Goal: Ask a question: Seek information or help from site administrators or community

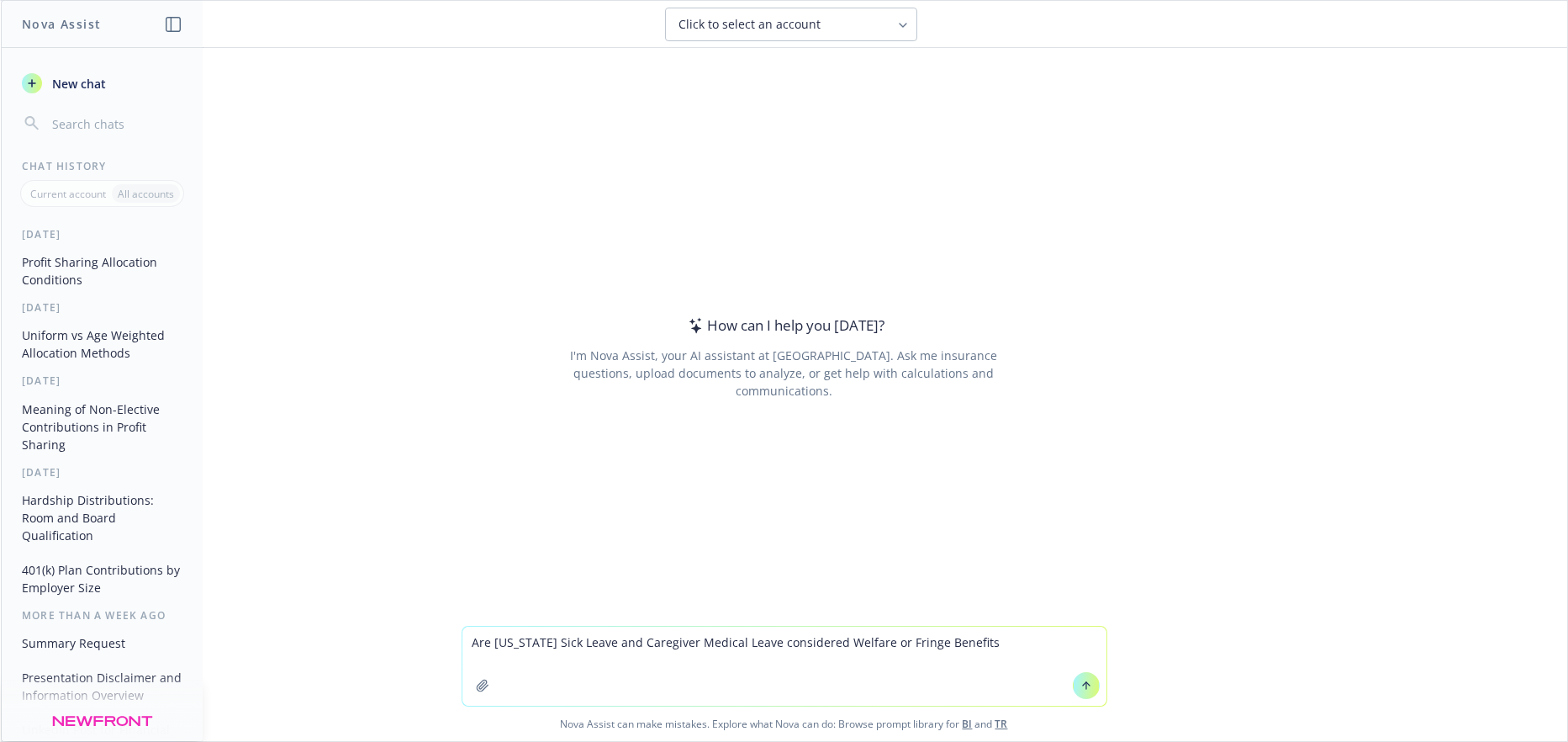
type textarea "Are [US_STATE] Sick Leave and Caregiver Medical Leave considered Welfare or Fri…"
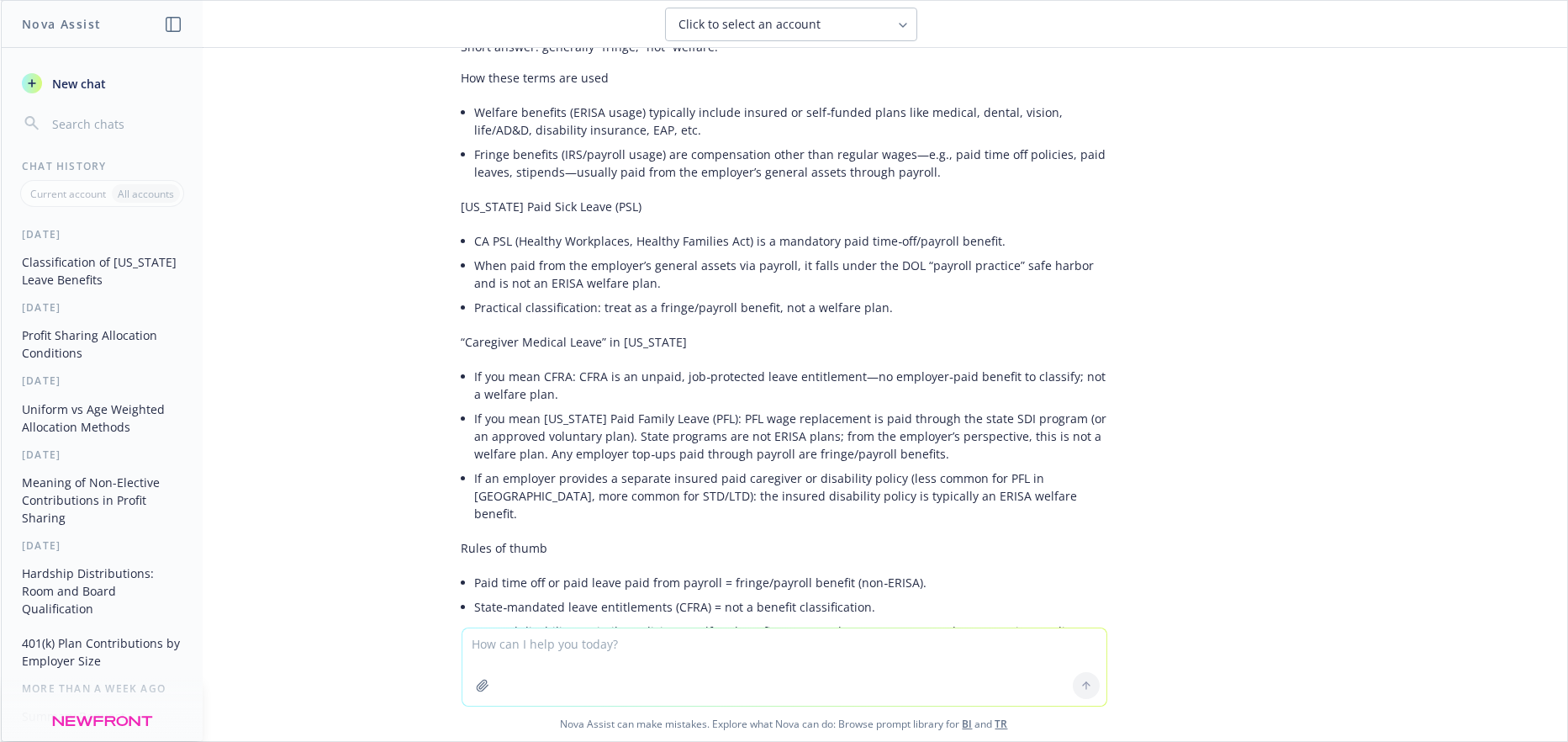
scroll to position [86, 0]
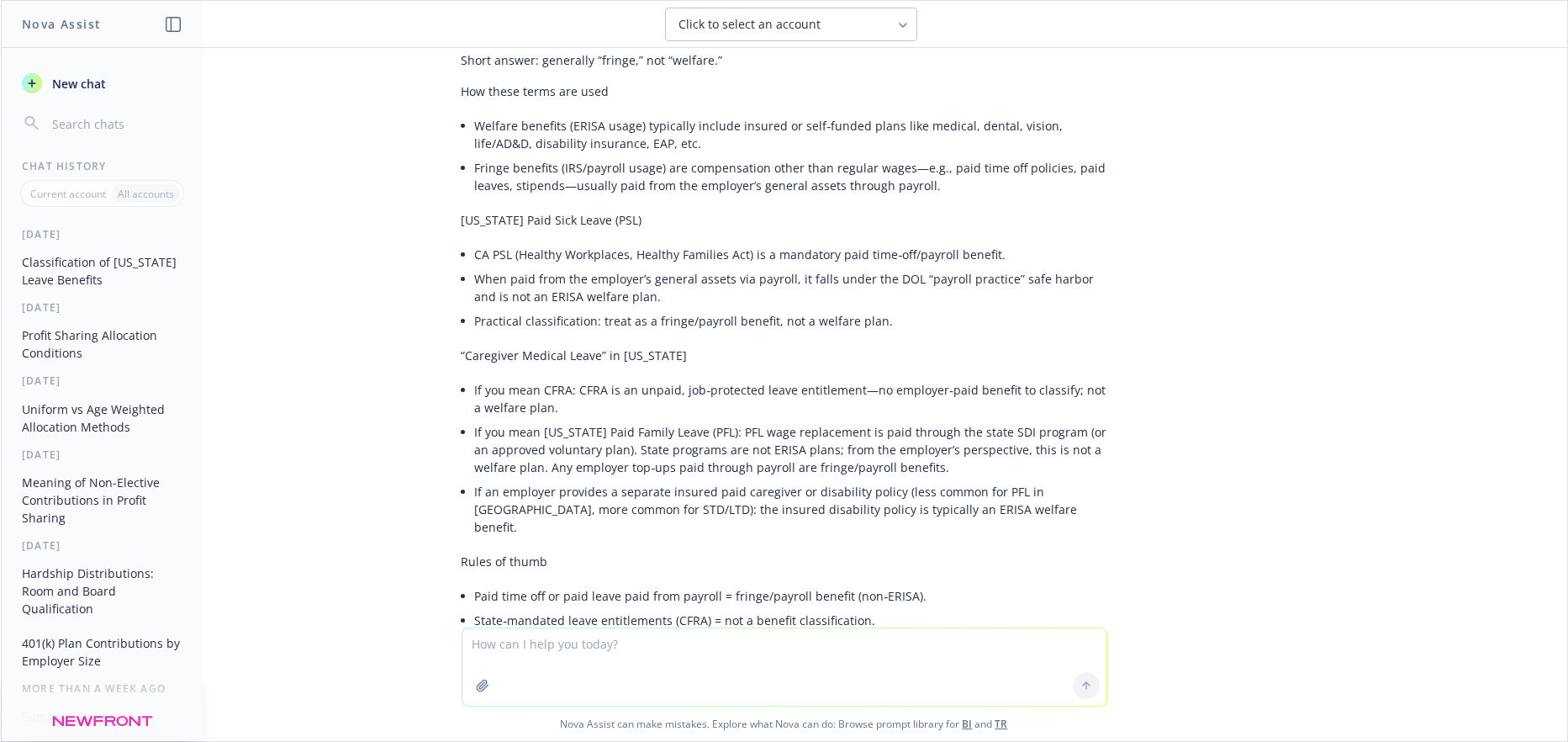
click at [412, 99] on div "Are [US_STATE] Sick Leave and Caregiver Medical Leave considered Welfare or Fri…" at bounding box center [784, 338] width 1566 height 580
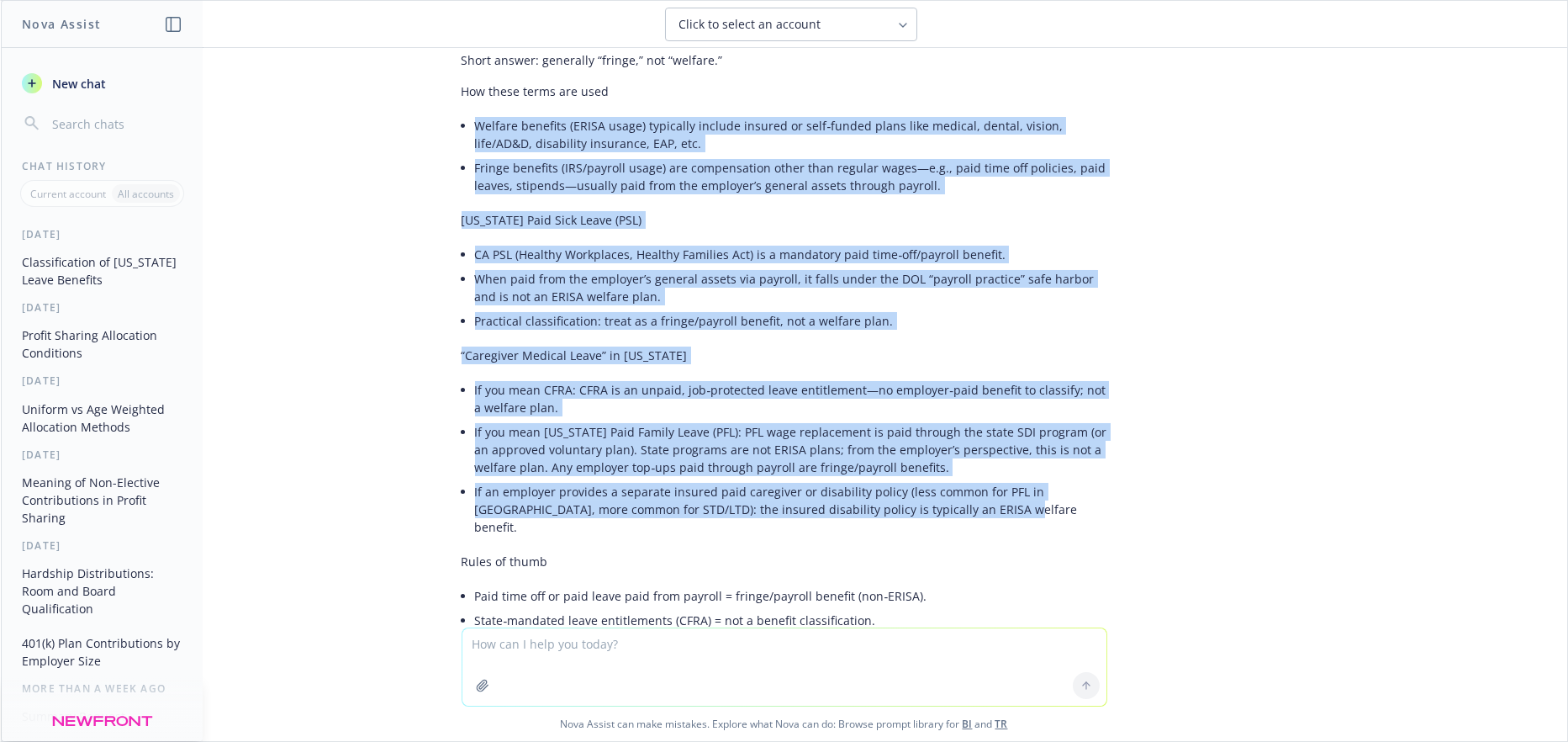
drag, startPoint x: 461, startPoint y: 103, endPoint x: 1005, endPoint y: 484, distance: 664.2
click at [1005, 484] on div "Short answer: generally “fringe,” not “welfare.” How these terms are used Welfa…" at bounding box center [784, 403] width 645 height 717
copy div "Loremip dolorsit (AMETC adipi) elitseddo eiusmod tempori ut labo‑etdolo magna a…"
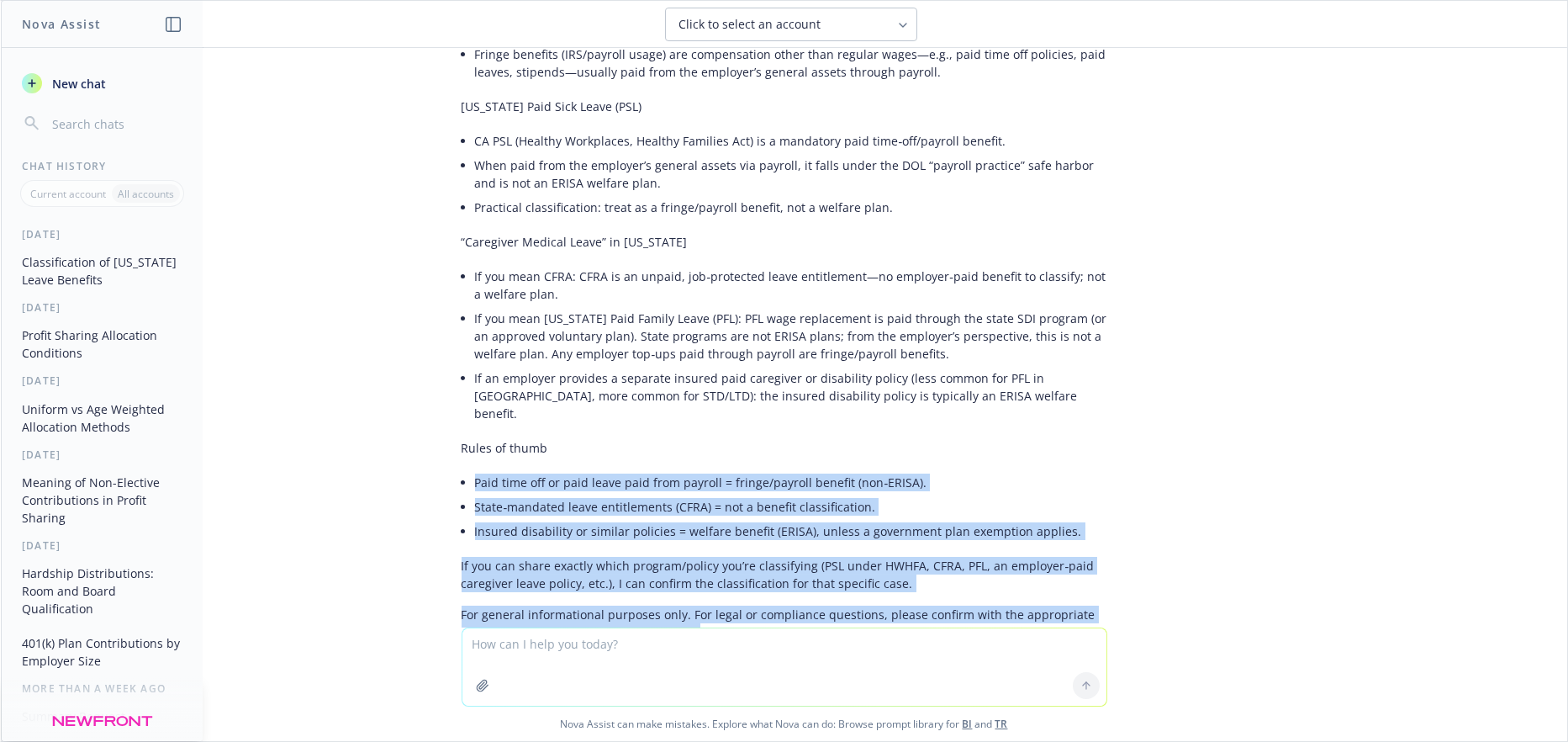
scroll to position [254, 0]
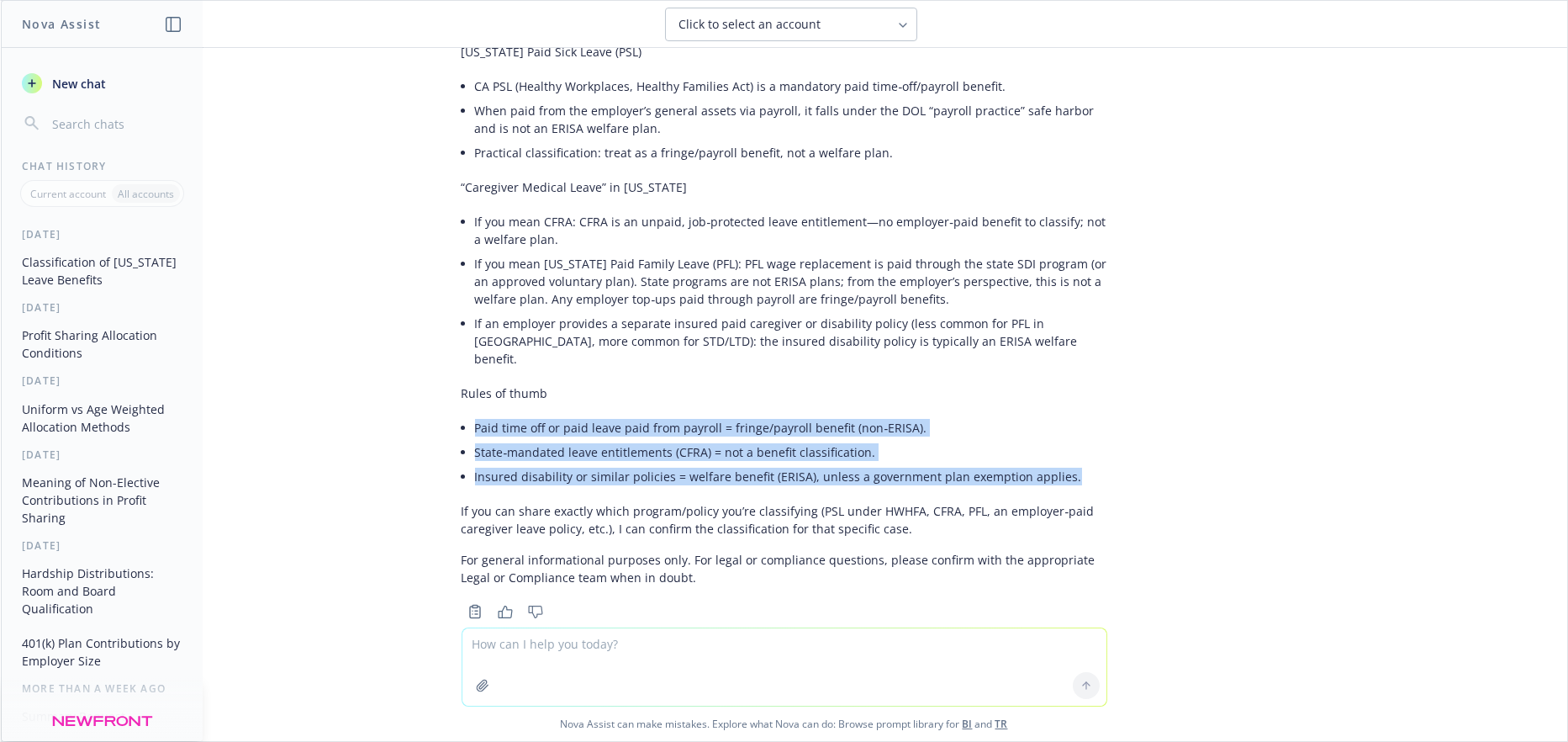
drag, startPoint x: 461, startPoint y: 557, endPoint x: 1055, endPoint y: 447, distance: 604.1
click at [1062, 447] on ul "Paid time off or paid leave paid from payroll = fringe/payroll benefit (non‑ERI…" at bounding box center [791, 452] width 632 height 74
copy ul "Paid time off or paid leave paid from payroll = fringe/payroll benefit (non‑ERI…"
